Goal: Task Accomplishment & Management: Manage account settings

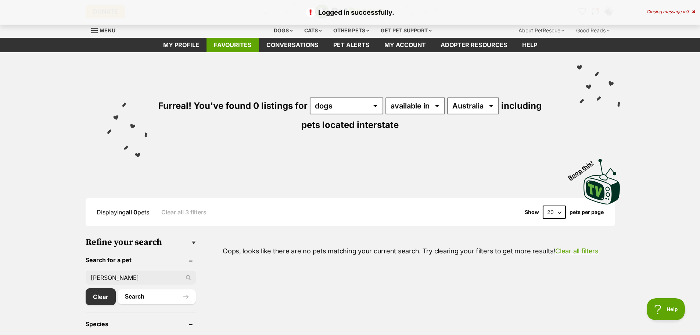
click at [225, 44] on link "Favourites" at bounding box center [232, 45] width 53 height 14
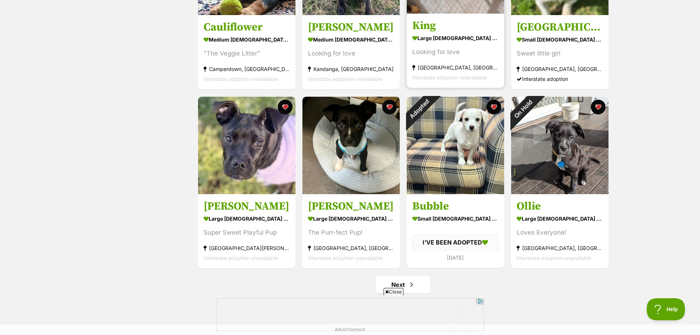
scroll to position [771, 0]
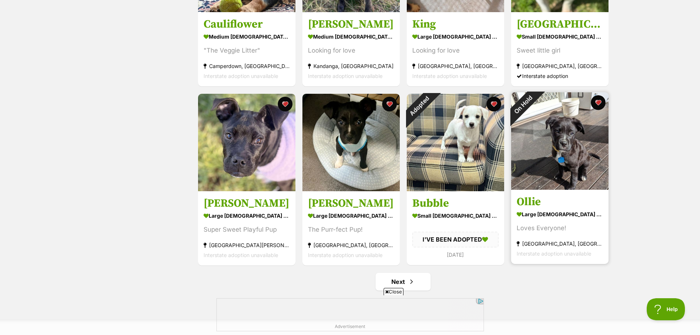
click at [583, 152] on img at bounding box center [559, 140] width 97 height 97
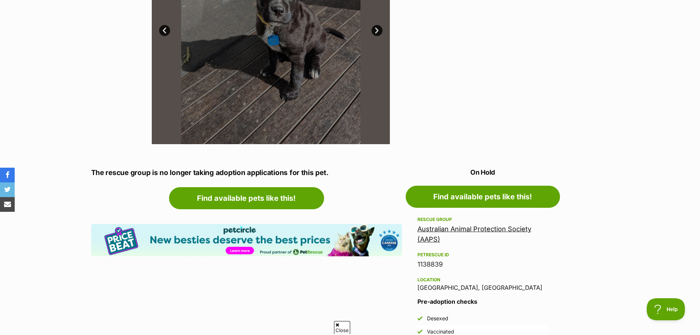
scroll to position [294, 0]
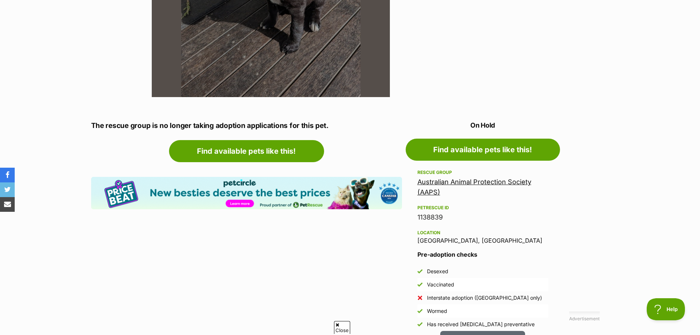
click at [480, 180] on link "Australian Animal Protection Society (AAPS)" at bounding box center [474, 187] width 114 height 18
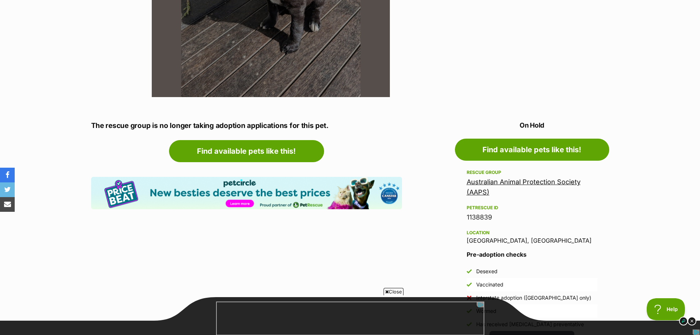
scroll to position [342, 0]
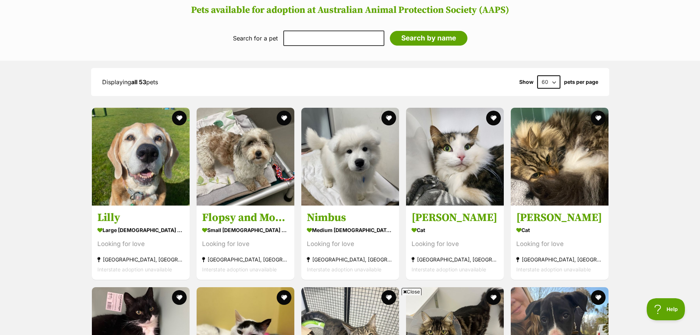
scroll to position [477, 0]
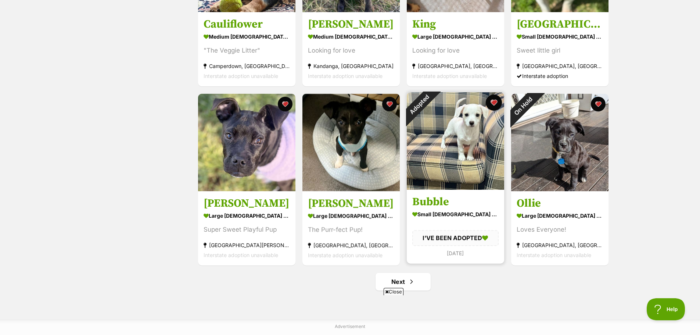
click at [495, 103] on button "favourite" at bounding box center [493, 102] width 16 height 16
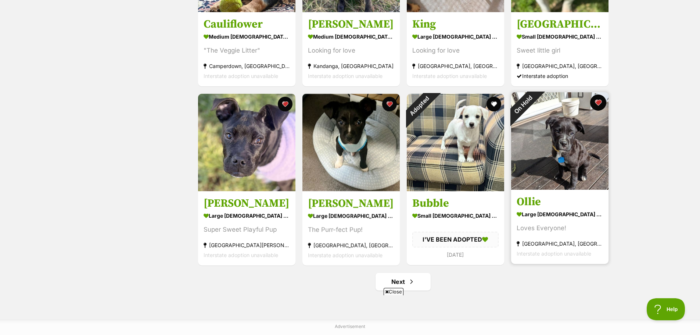
click at [598, 102] on button "favourite" at bounding box center [598, 102] width 16 height 16
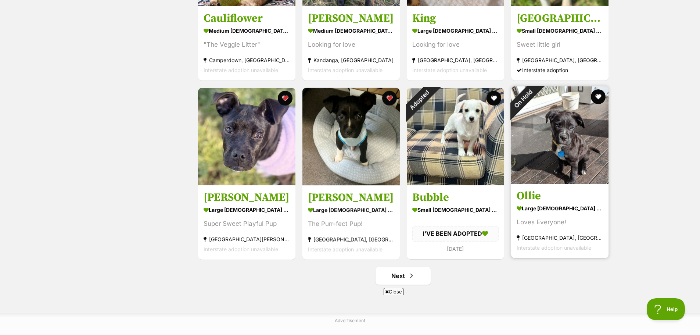
scroll to position [845, 0]
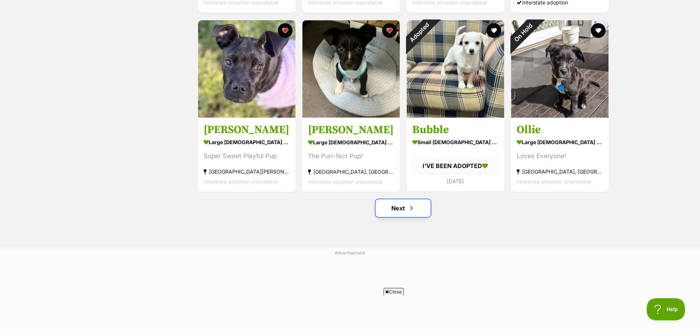
click at [411, 210] on span "Next page" at bounding box center [411, 207] width 7 height 9
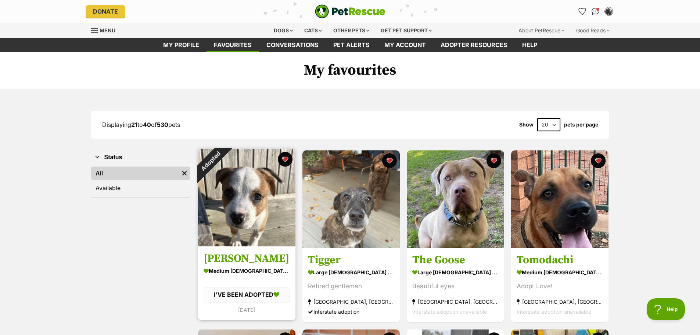
scroll to position [37, 0]
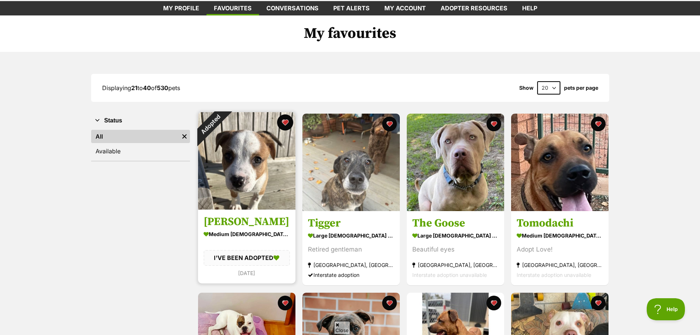
click at [284, 120] on button "favourite" at bounding box center [285, 122] width 16 height 16
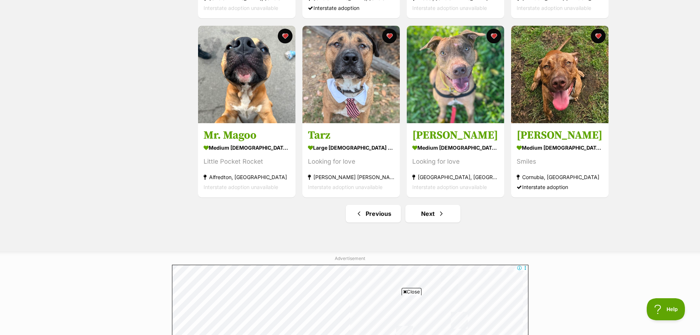
scroll to position [918, 0]
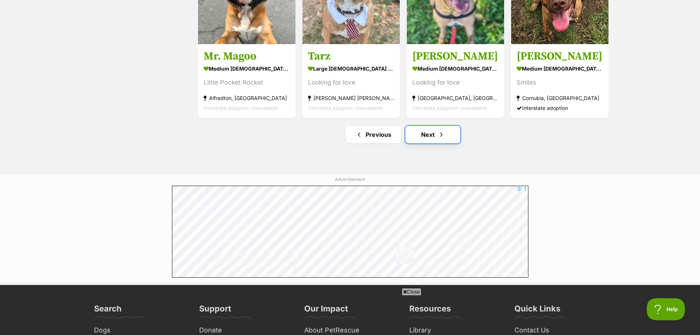
click at [435, 136] on link "Next" at bounding box center [432, 135] width 55 height 18
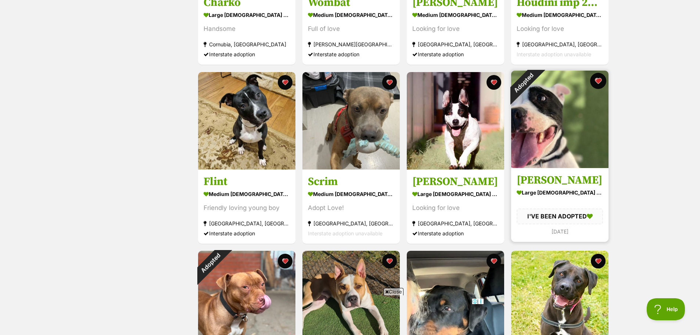
click at [597, 85] on button "favourite" at bounding box center [598, 81] width 16 height 16
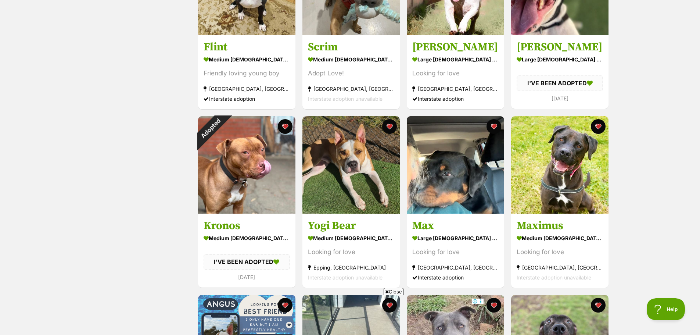
scroll to position [477, 0]
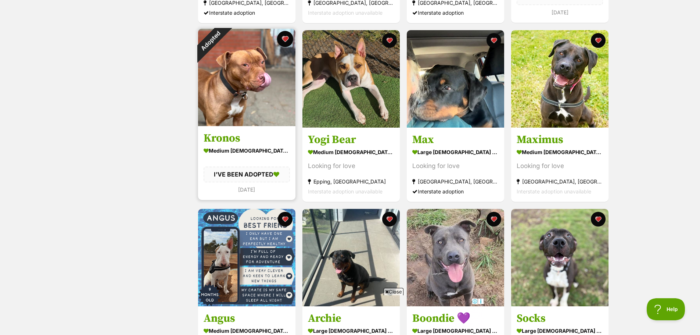
click at [288, 39] on button "favourite" at bounding box center [285, 39] width 16 height 16
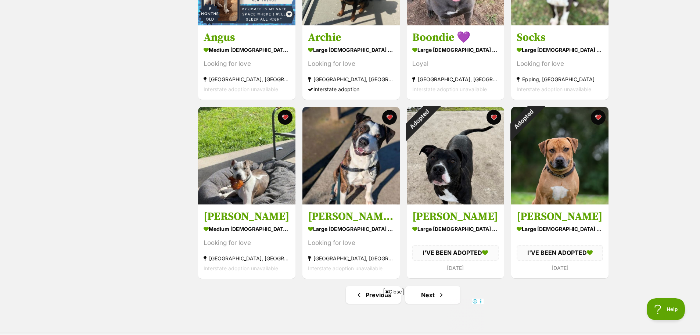
scroll to position [771, 0]
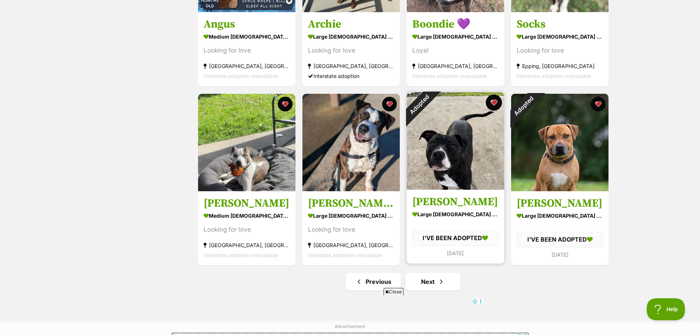
click at [494, 103] on button "favourite" at bounding box center [493, 102] width 16 height 16
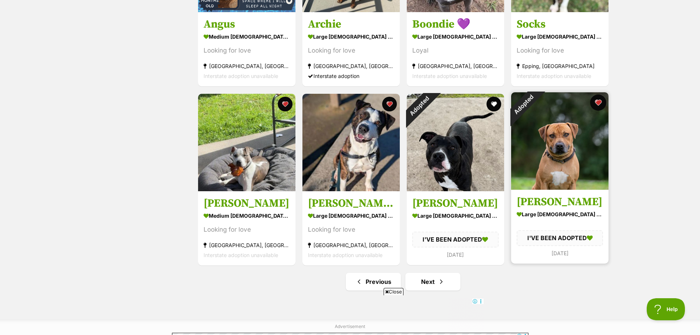
click at [600, 102] on button "favourite" at bounding box center [598, 102] width 16 height 16
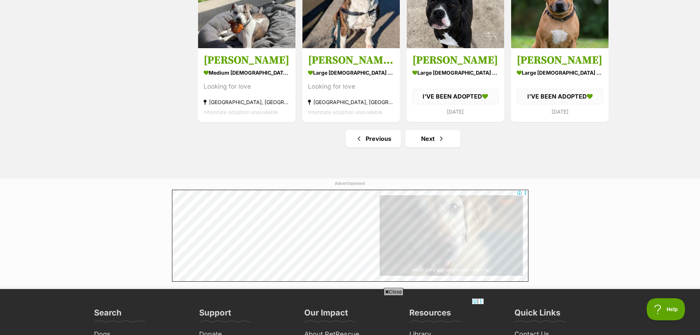
scroll to position [918, 0]
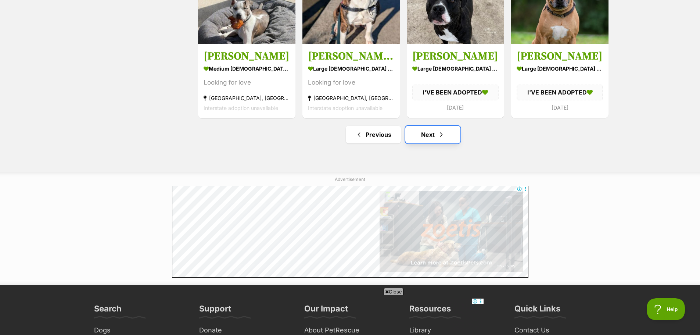
click at [422, 136] on link "Next" at bounding box center [432, 135] width 55 height 18
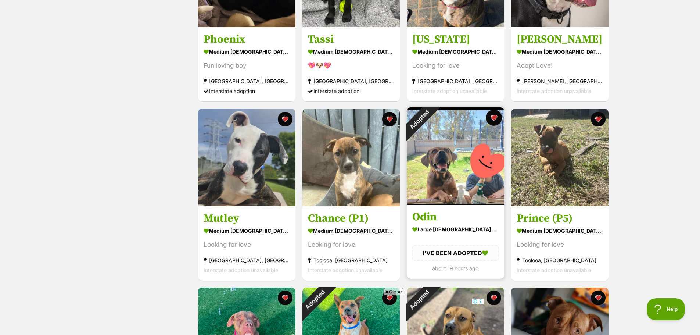
click at [494, 116] on button "favourite" at bounding box center [493, 117] width 16 height 16
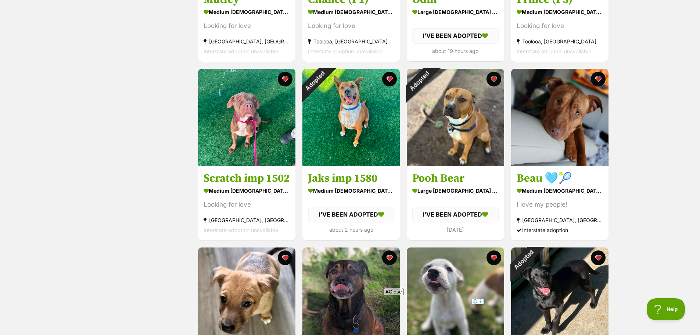
scroll to position [441, 0]
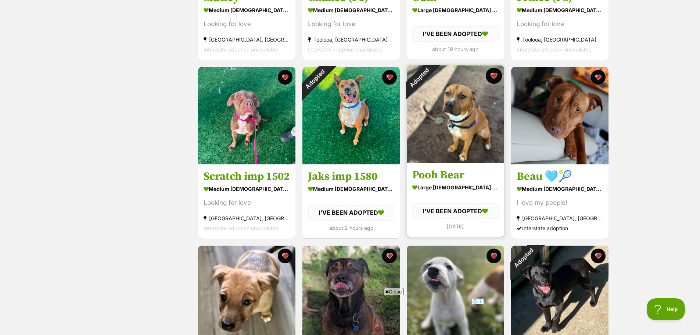
click at [490, 77] on button "favourite" at bounding box center [493, 76] width 16 height 16
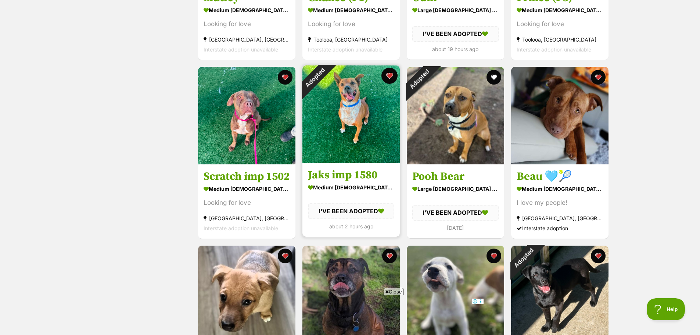
click at [387, 79] on button "favourite" at bounding box center [389, 76] width 16 height 16
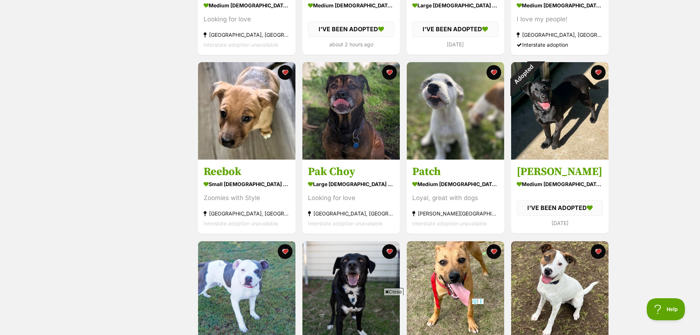
scroll to position [624, 0]
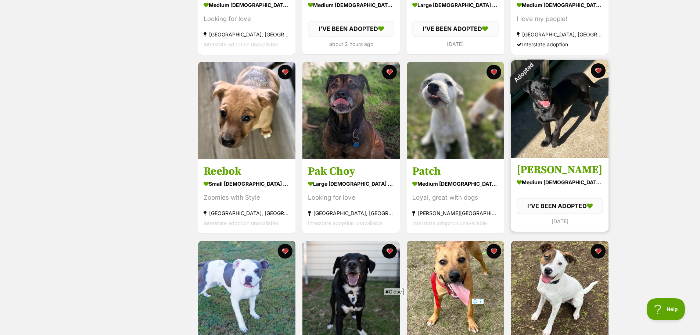
click at [559, 169] on h3 "[PERSON_NAME]" at bounding box center [559, 170] width 86 height 14
click at [568, 142] on img at bounding box center [559, 108] width 97 height 97
click at [566, 126] on img at bounding box center [559, 108] width 97 height 97
click at [566, 123] on img at bounding box center [559, 108] width 97 height 97
click at [565, 124] on img at bounding box center [559, 108] width 97 height 97
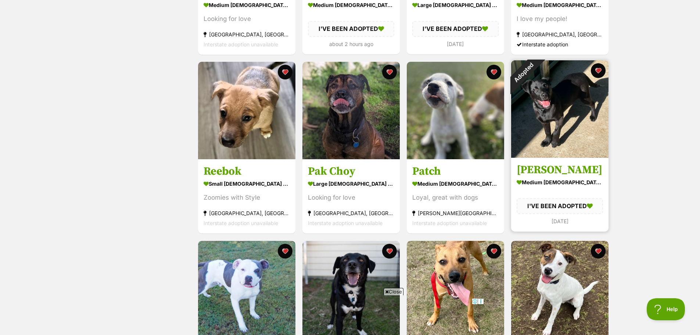
click at [563, 133] on img at bounding box center [559, 108] width 97 height 97
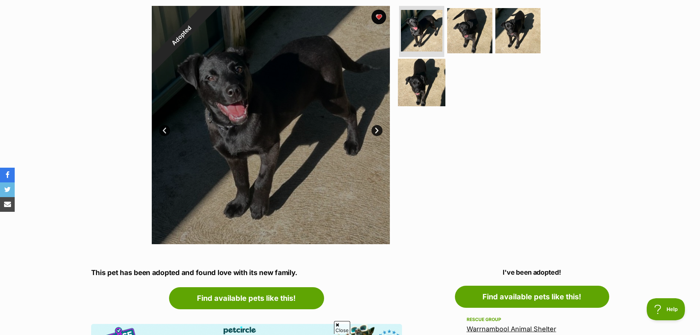
click at [426, 89] on img at bounding box center [421, 82] width 47 height 47
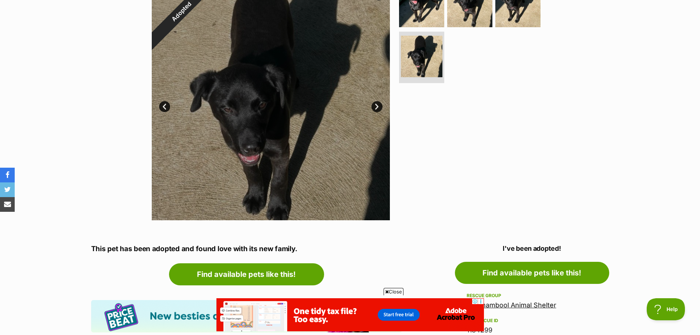
scroll to position [73, 0]
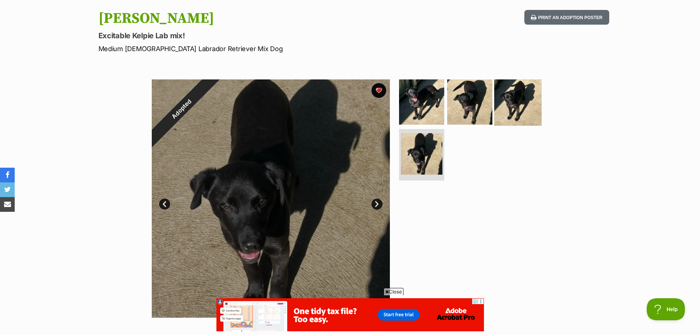
click at [518, 100] on img at bounding box center [517, 101] width 47 height 47
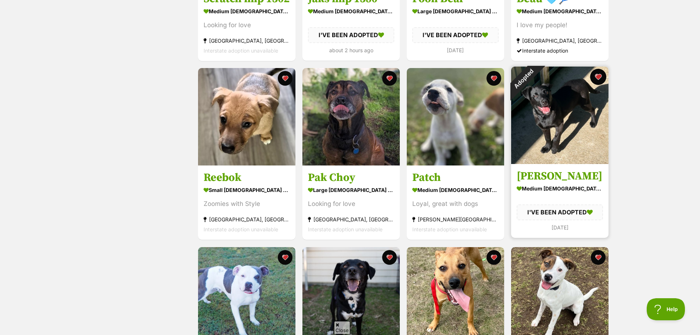
click at [597, 76] on button "favourite" at bounding box center [598, 77] width 16 height 16
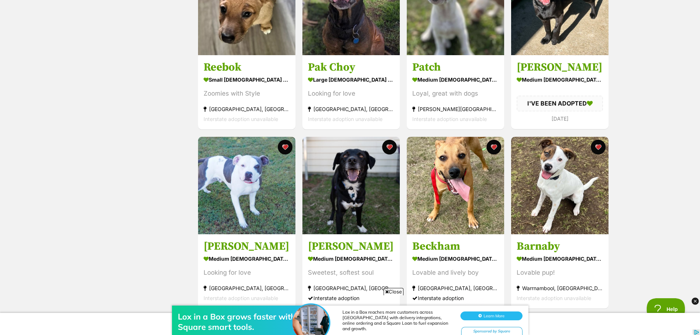
scroll to position [838, 0]
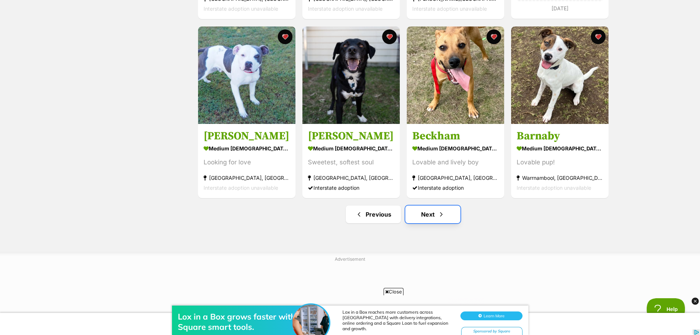
click at [430, 217] on link "Next" at bounding box center [432, 214] width 55 height 18
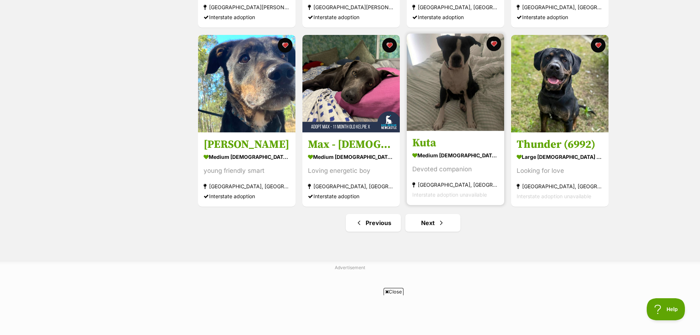
scroll to position [845, 0]
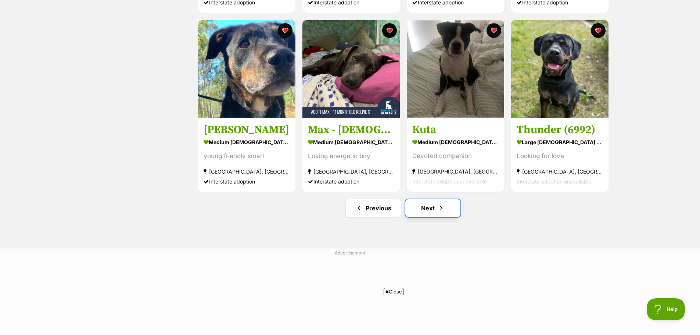
click at [427, 210] on link "Next" at bounding box center [432, 208] width 55 height 18
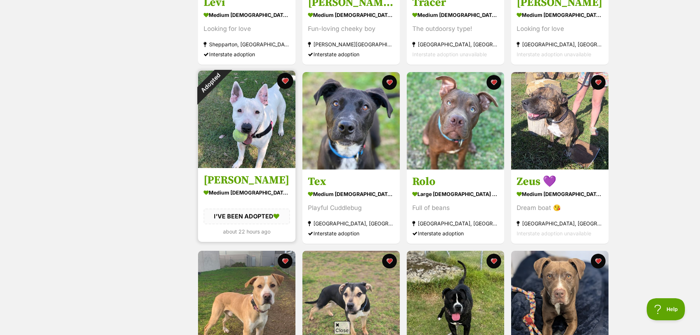
click at [286, 82] on button "favourite" at bounding box center [285, 81] width 16 height 16
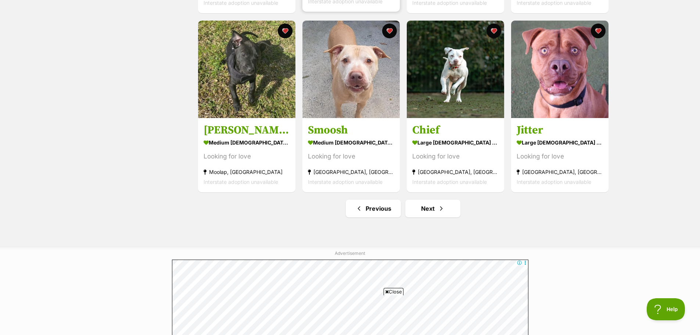
scroll to position [845, 0]
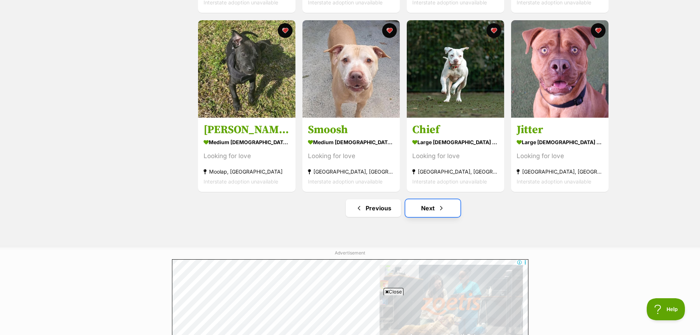
click at [430, 212] on link "Next" at bounding box center [432, 208] width 55 height 18
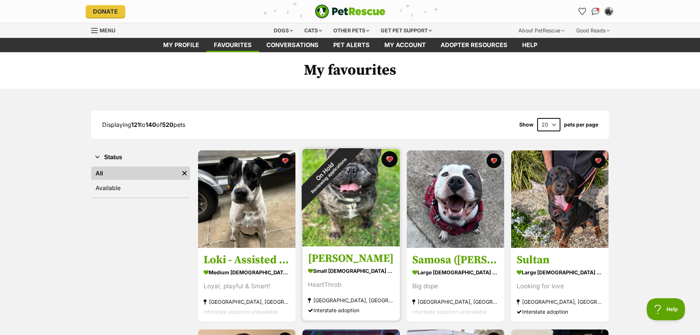
click at [389, 155] on button "favourite" at bounding box center [389, 159] width 16 height 16
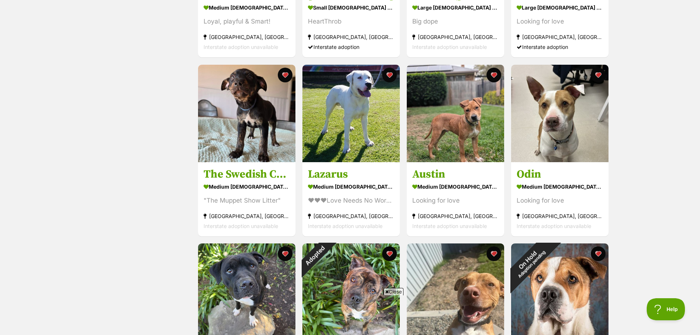
scroll to position [367, 0]
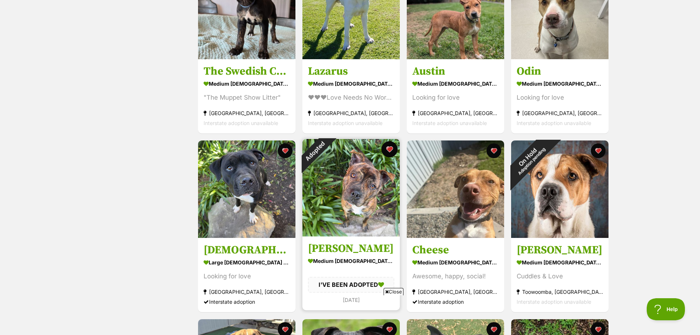
click at [385, 151] on button "favourite" at bounding box center [389, 149] width 16 height 16
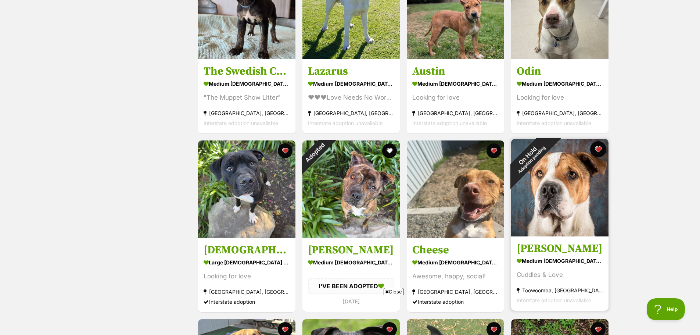
click at [595, 153] on button "favourite" at bounding box center [598, 149] width 16 height 16
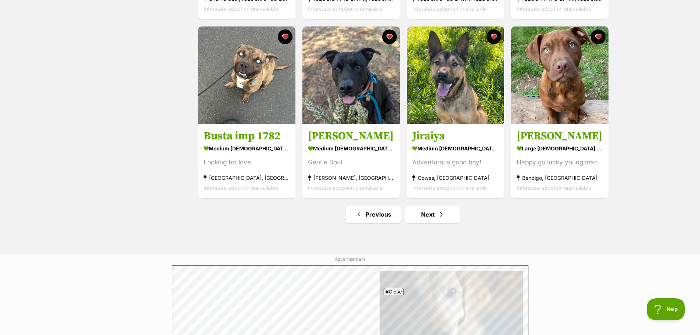
scroll to position [845, 0]
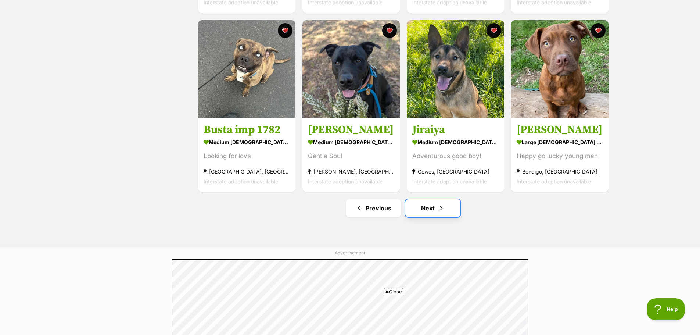
click at [423, 215] on link "Next" at bounding box center [432, 208] width 55 height 18
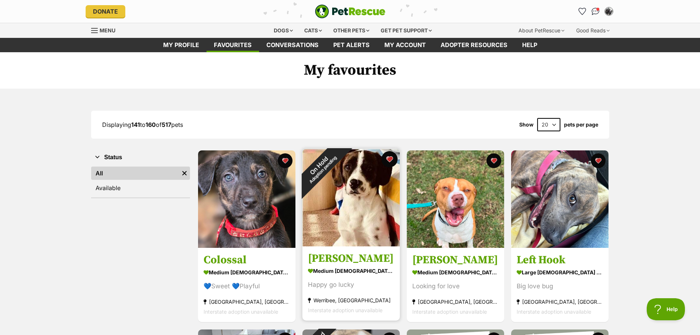
click at [389, 160] on button "favourite" at bounding box center [389, 159] width 16 height 16
